Goal: Task Accomplishment & Management: Use online tool/utility

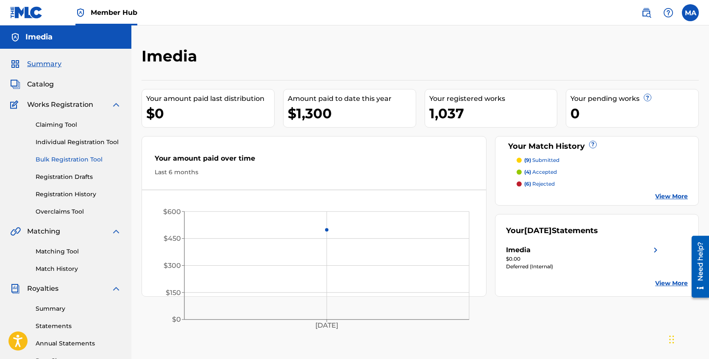
click at [88, 157] on link "Bulk Registration Tool" at bounding box center [79, 159] width 86 height 9
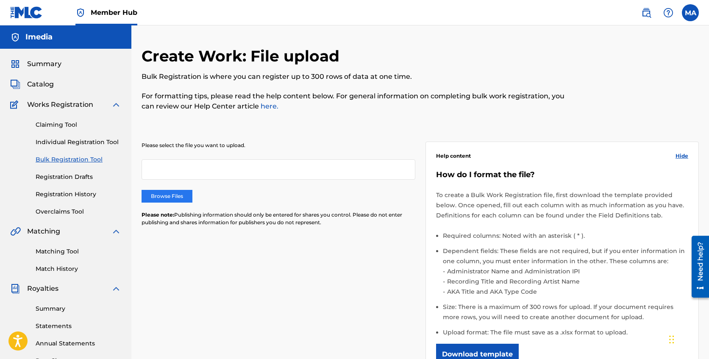
click at [180, 196] on label "Browse Files" at bounding box center [167, 196] width 51 height 13
click at [0, 0] on input "Browse Files" at bounding box center [0, 0] width 0 height 0
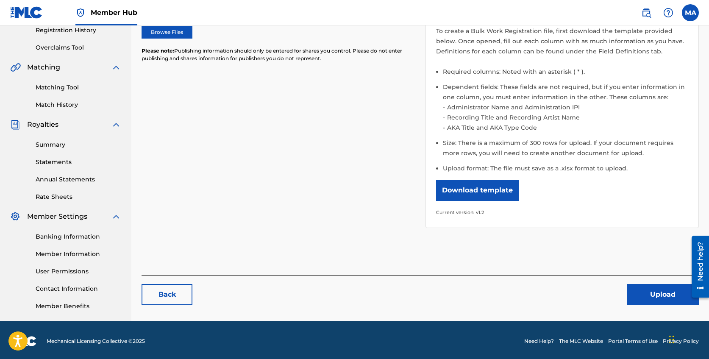
scroll to position [167, 0]
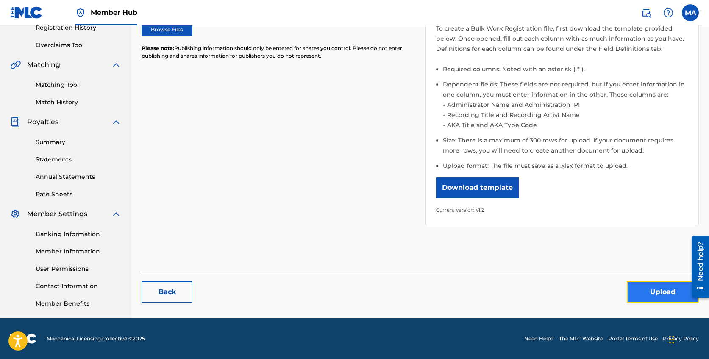
click at [638, 297] on button "Upload" at bounding box center [663, 291] width 72 height 21
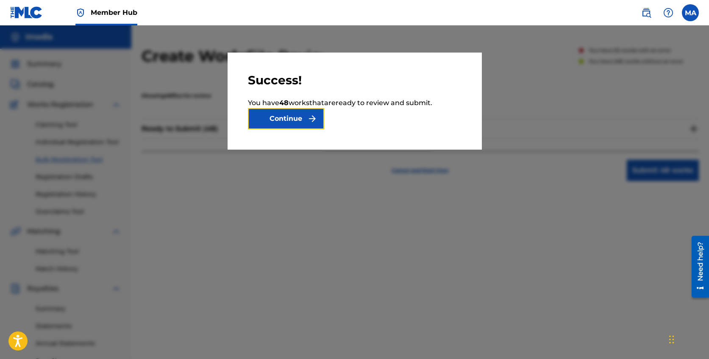
click at [306, 122] on button "Continue" at bounding box center [286, 118] width 76 height 21
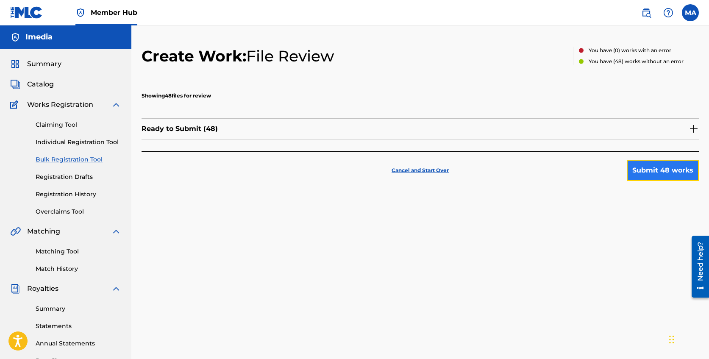
click at [684, 173] on button "Submit 48 works" at bounding box center [663, 170] width 72 height 21
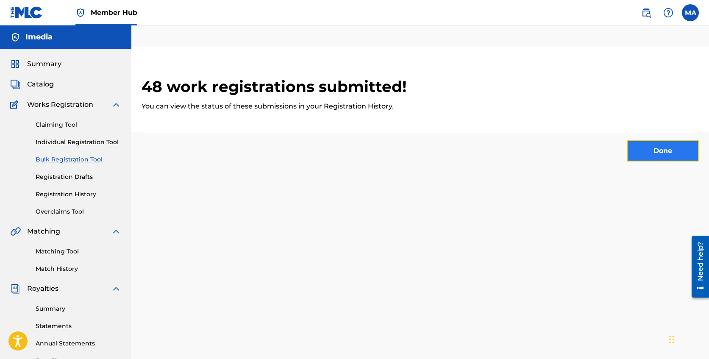
click at [674, 154] on button "Done" at bounding box center [663, 150] width 72 height 21
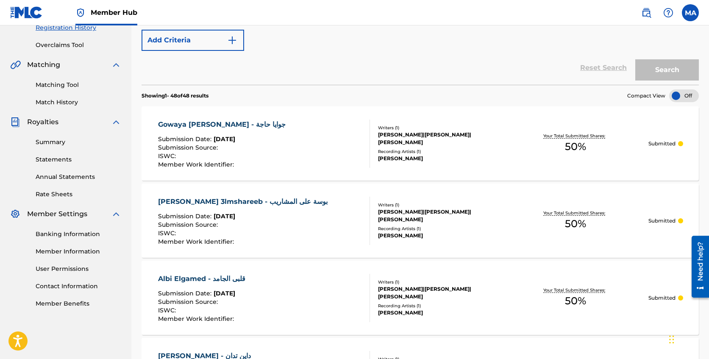
scroll to position [768, 0]
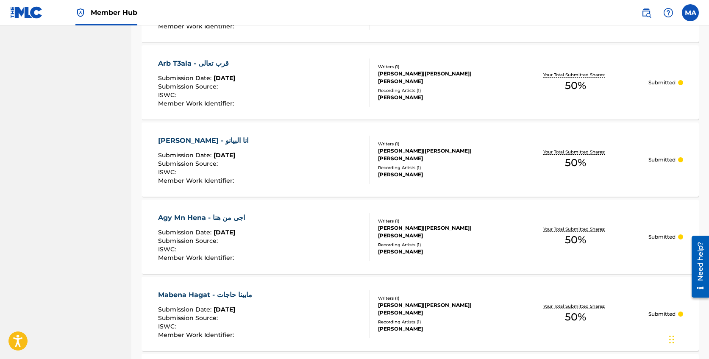
click at [196, 64] on div "Arb T3ala - قرب تعالى" at bounding box center [197, 63] width 78 height 10
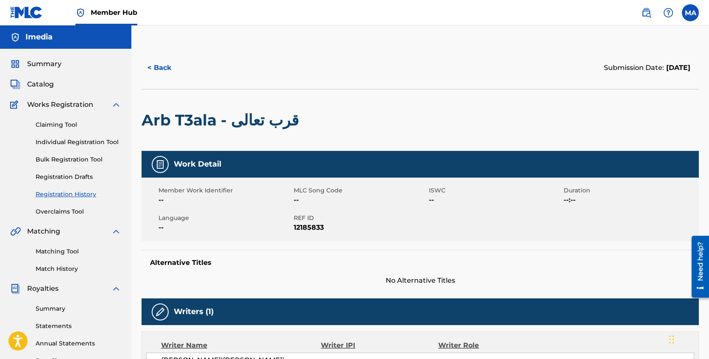
click at [287, 121] on h2 "Arb T3ala - قرب تعالى" at bounding box center [222, 120] width 161 height 19
copy div "Arb T3ala - قرب تعالى"
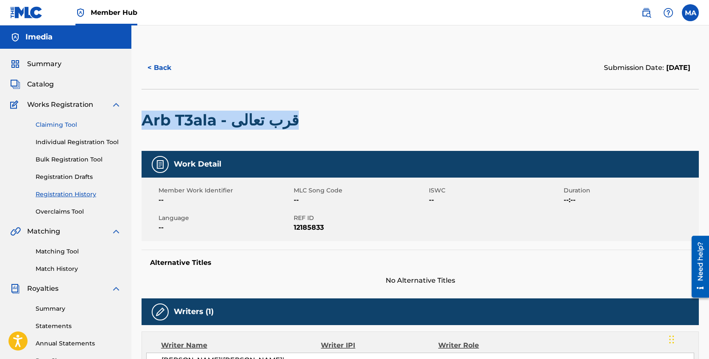
click at [83, 127] on link "Claiming Tool" at bounding box center [79, 124] width 86 height 9
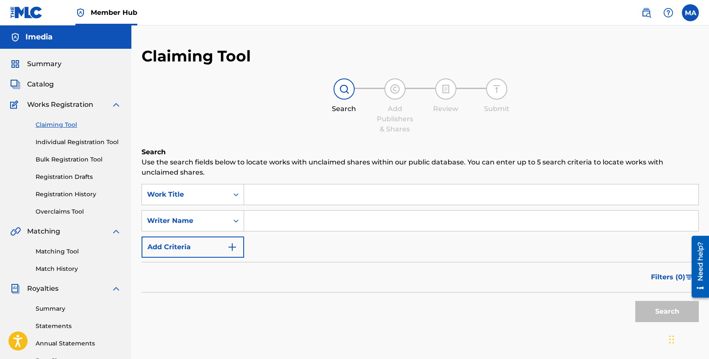
click at [300, 197] on input "Search Form" at bounding box center [471, 194] width 454 height 20
paste input "Arb T3ala - قرب تعالى"
type input "Arb T3ala - قرب تعالى"
click at [661, 310] on button "Search" at bounding box center [667, 311] width 64 height 21
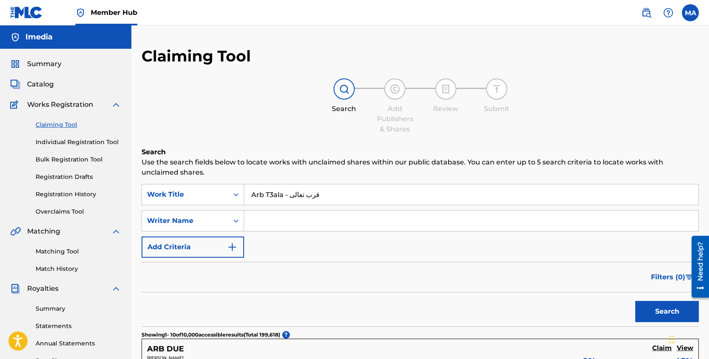
click at [349, 197] on input "Arb T3ala - قرب تعالى" at bounding box center [471, 194] width 454 height 20
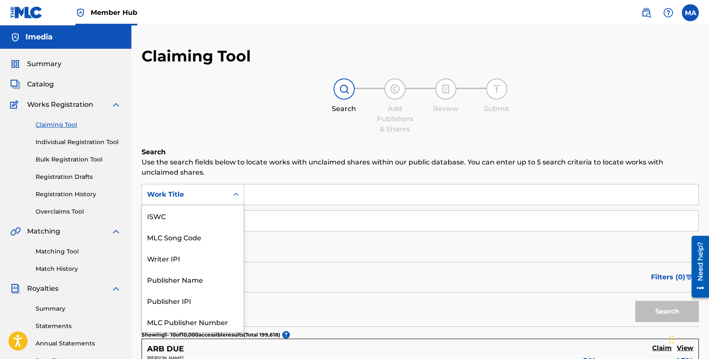
click at [234, 197] on icon "Search Form" at bounding box center [236, 194] width 8 height 8
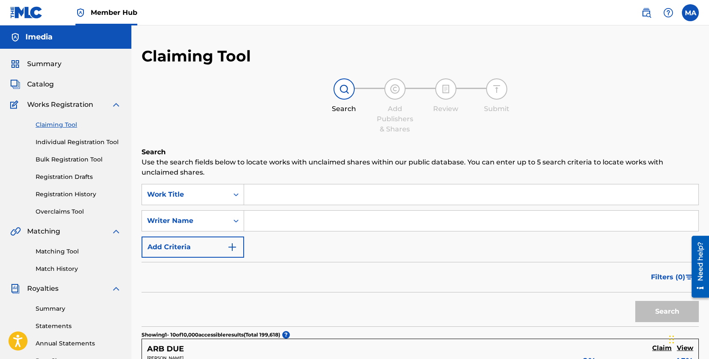
click at [388, 262] on div "Filters ( 0 )" at bounding box center [420, 277] width 557 height 31
click at [237, 224] on icon "Search Form" at bounding box center [236, 221] width 8 height 8
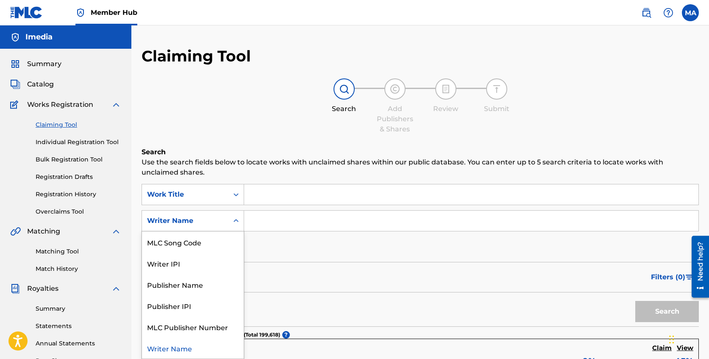
click at [276, 220] on input "Search Form" at bounding box center [471, 221] width 454 height 20
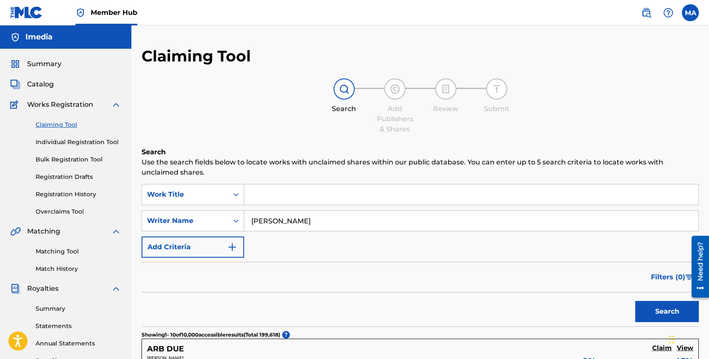
drag, startPoint x: 281, startPoint y: 220, endPoint x: 283, endPoint y: 226, distance: 5.9
click at [280, 221] on input "[PERSON_NAME]" at bounding box center [471, 221] width 454 height 20
type input "[PERSON_NAME]"
drag, startPoint x: 658, startPoint y: 313, endPoint x: 653, endPoint y: 314, distance: 4.7
click at [657, 313] on button "Search" at bounding box center [667, 311] width 64 height 21
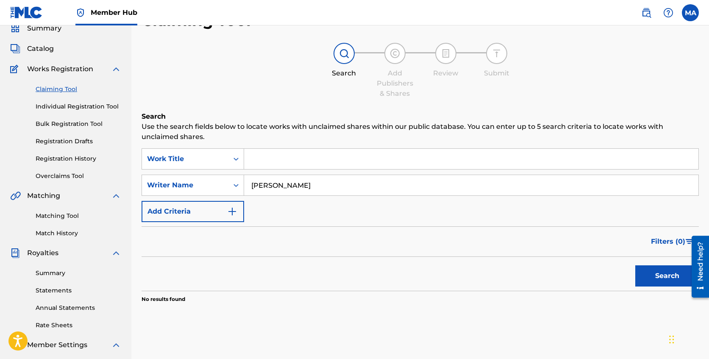
scroll to position [12, 0]
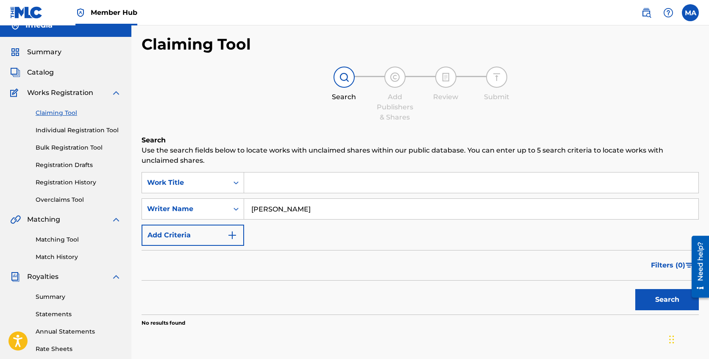
click at [298, 213] on input "[PERSON_NAME]" at bounding box center [471, 209] width 454 height 20
